Goal: Task Accomplishment & Management: Manage account settings

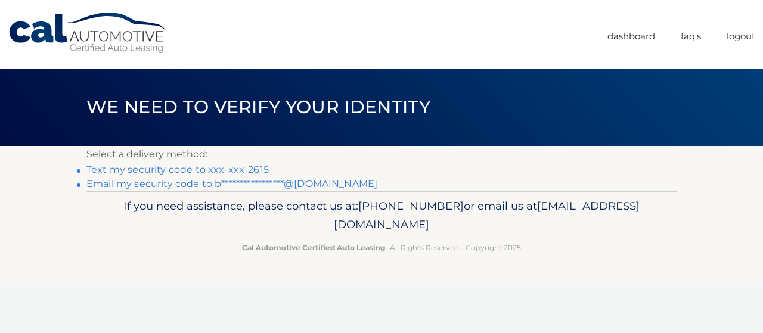
click at [191, 166] on link "Text my security code to xxx-xxx-2615" at bounding box center [177, 169] width 182 height 11
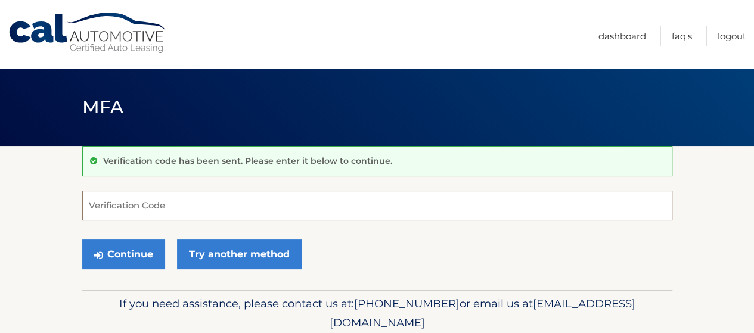
click at [169, 200] on input "Verification Code" at bounding box center [377, 206] width 590 height 30
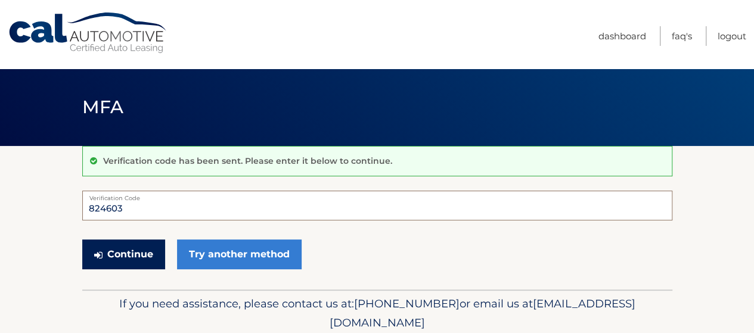
type input "824603"
click at [148, 248] on button "Continue" at bounding box center [123, 255] width 83 height 30
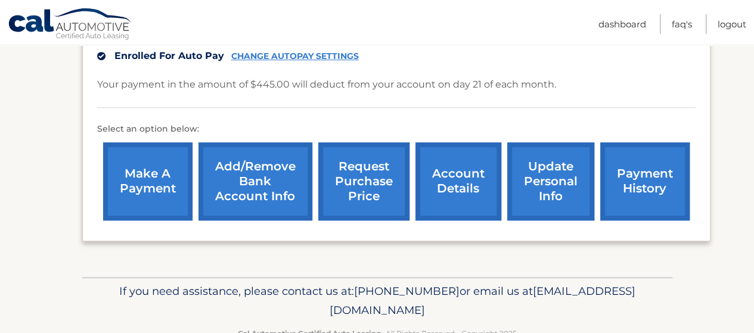
scroll to position [342, 0]
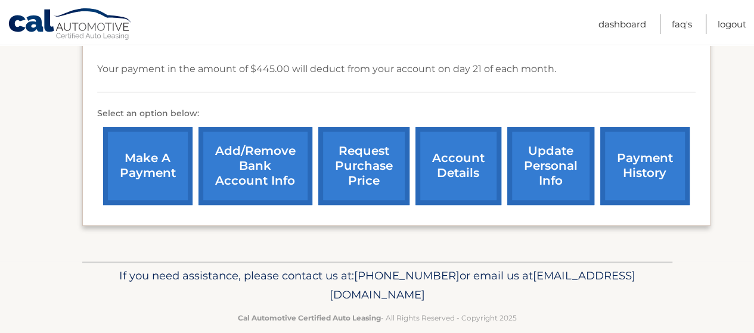
click at [432, 140] on link "account details" at bounding box center [458, 166] width 86 height 78
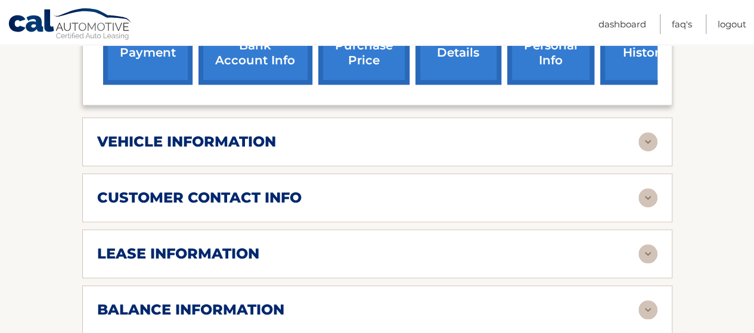
scroll to position [536, 0]
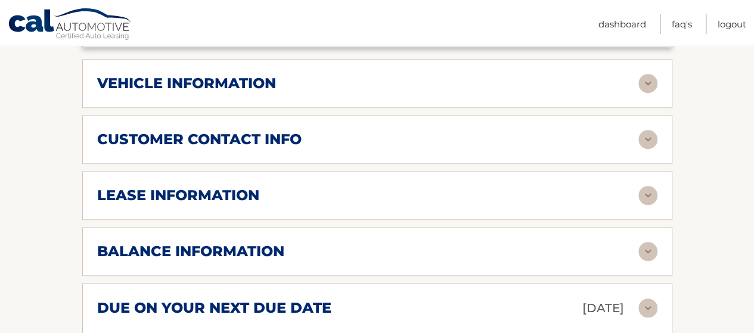
click at [639, 186] on img at bounding box center [647, 195] width 19 height 19
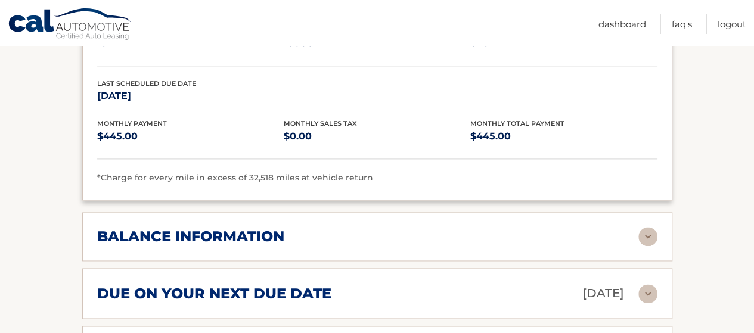
scroll to position [894, 0]
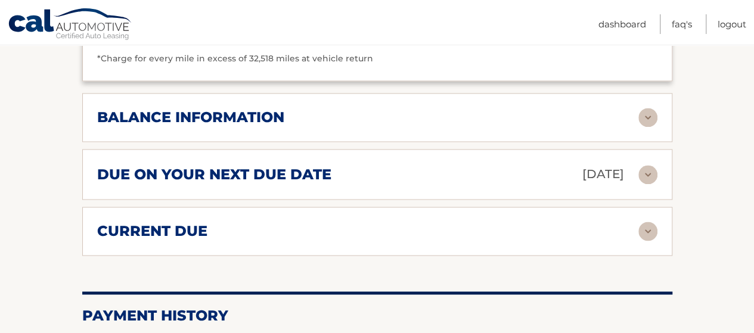
click at [646, 108] on img at bounding box center [647, 117] width 19 height 19
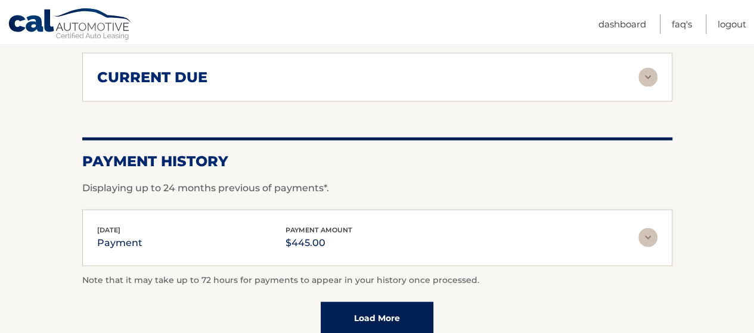
scroll to position [1132, 0]
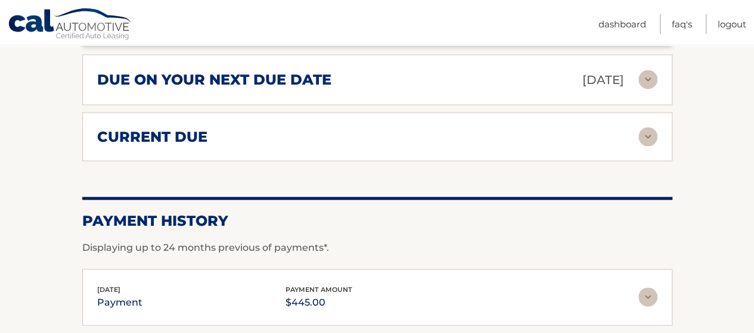
click at [651, 128] on img at bounding box center [647, 137] width 19 height 19
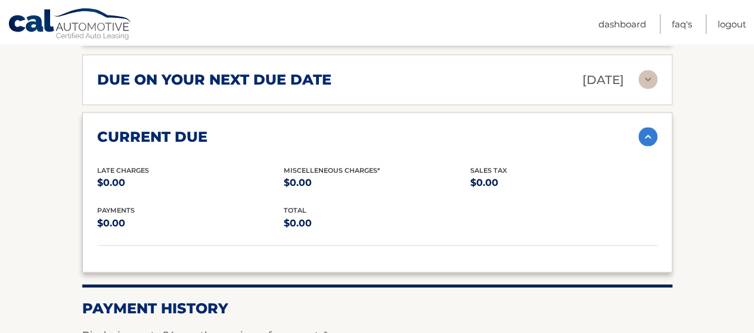
click at [652, 70] on img at bounding box center [647, 79] width 19 height 19
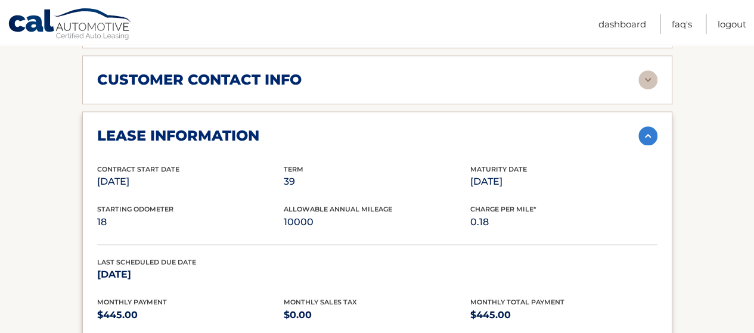
scroll to position [477, 0]
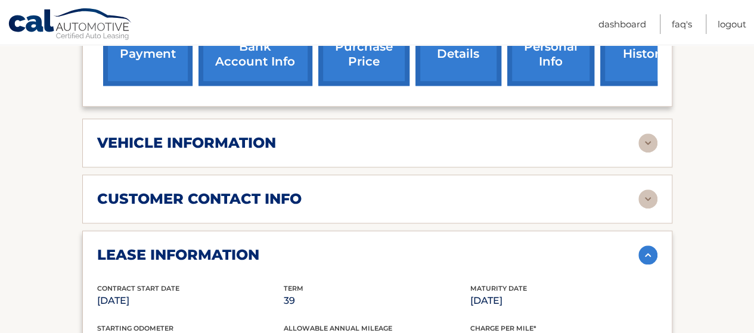
click at [643, 190] on img at bounding box center [647, 199] width 19 height 19
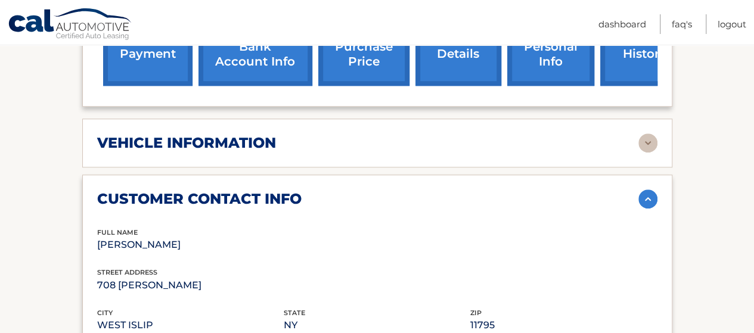
click at [646, 134] on img at bounding box center [647, 143] width 19 height 19
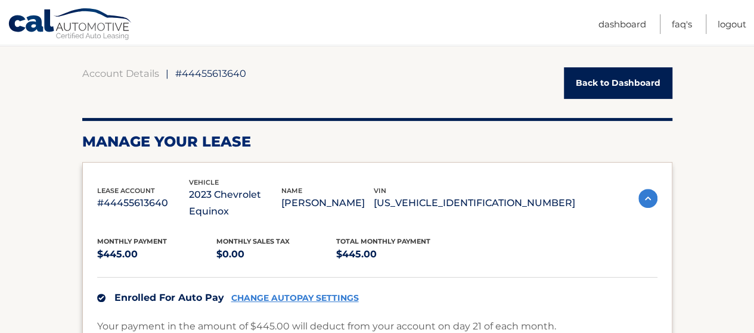
scroll to position [60, 0]
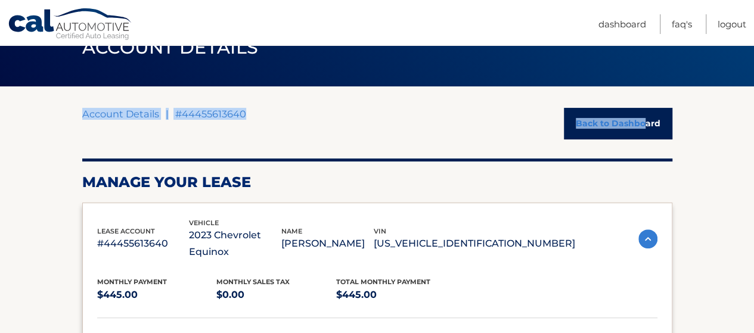
drag, startPoint x: 645, startPoint y: 100, endPoint x: 644, endPoint y: 76, distance: 23.9
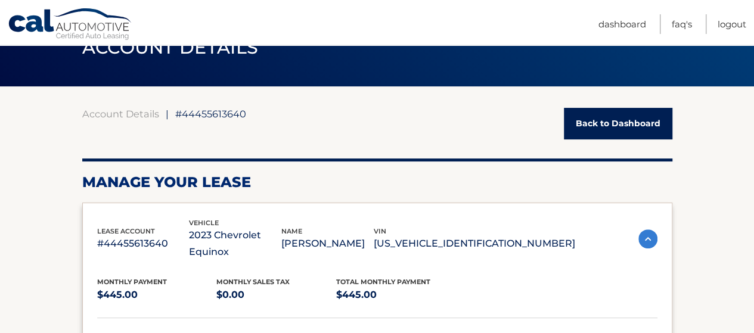
click at [592, 122] on link "Back to Dashboard" at bounding box center [618, 124] width 108 height 32
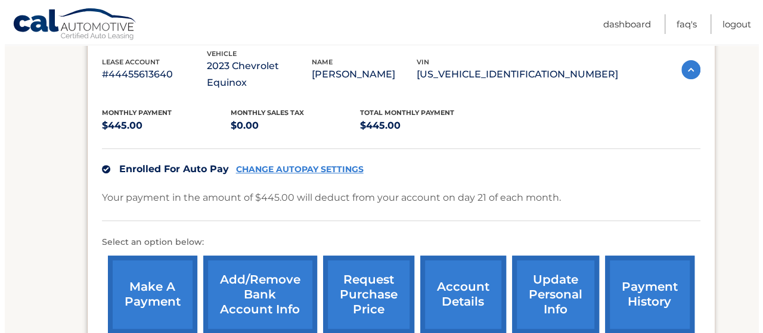
scroll to position [238, 0]
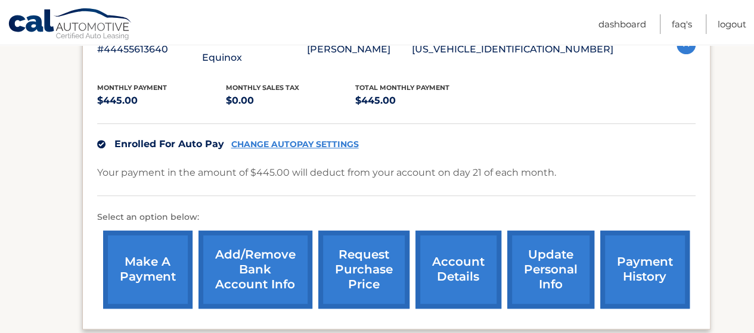
click at [354, 234] on link "request purchase price" at bounding box center [363, 270] width 91 height 78
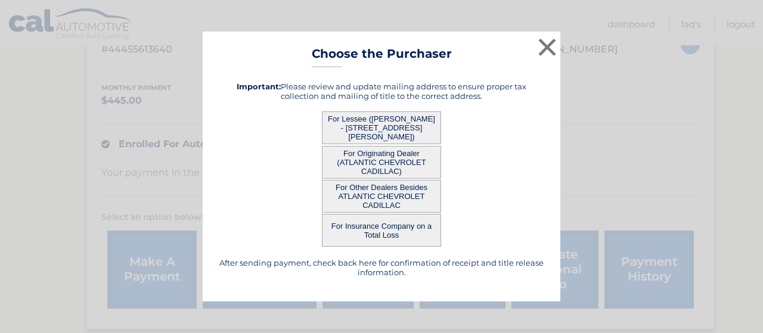
click at [415, 118] on button "For Lessee ([PERSON_NAME] - [STREET_ADDRESS][PERSON_NAME])" at bounding box center [381, 127] width 119 height 33
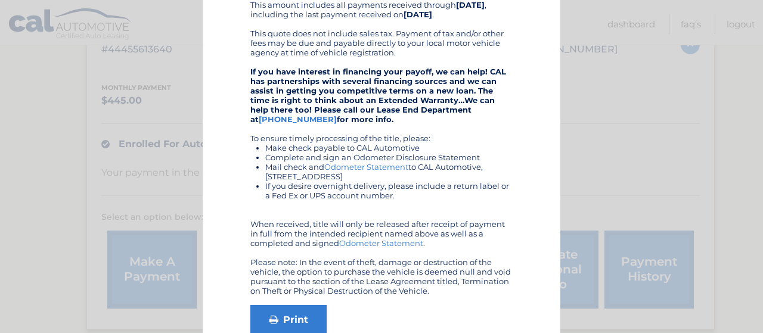
scroll to position [179, 0]
